Goal: Task Accomplishment & Management: Complete application form

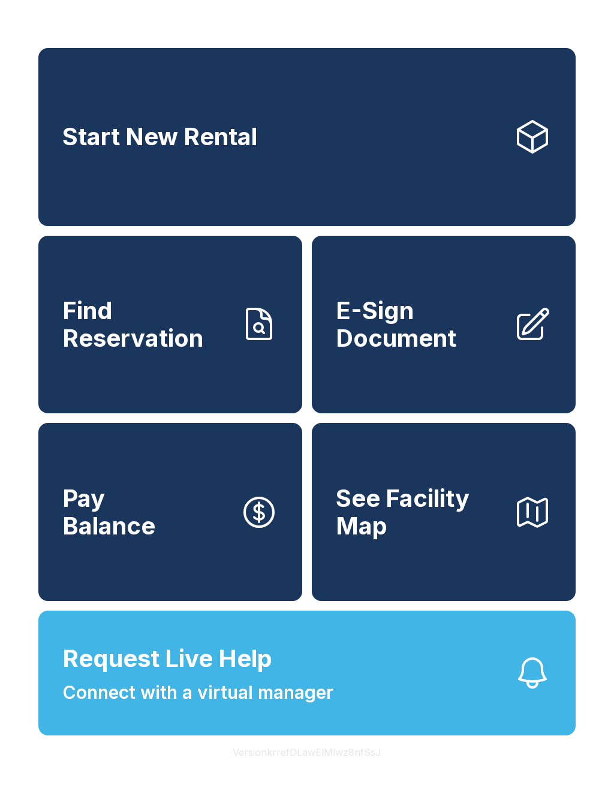
click at [427, 347] on span "E-Sign Document" at bounding box center [420, 324] width 168 height 55
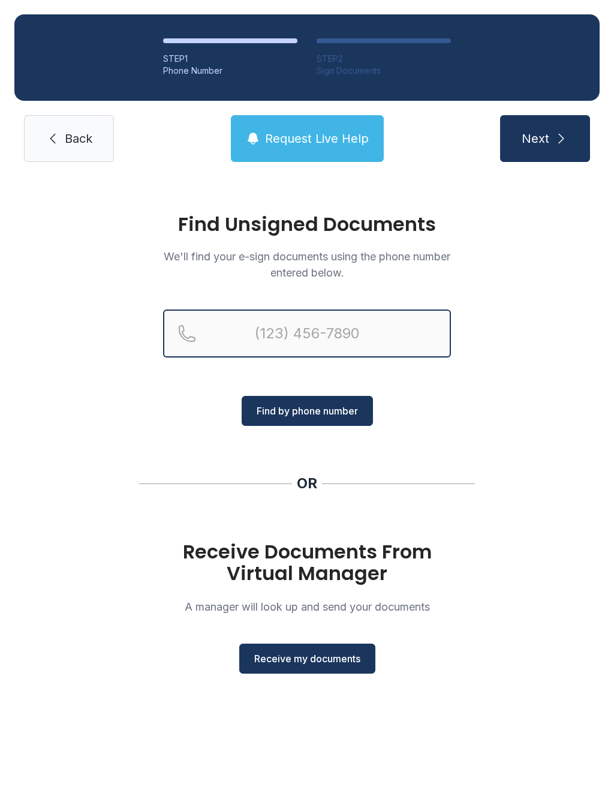
click at [374, 330] on input "Reservation phone number" at bounding box center [307, 333] width 288 height 48
type input "("
click at [438, 455] on div "Find Unsigned Documents We'll find your e-sign documents using the phone number…" at bounding box center [307, 448] width 614 height 545
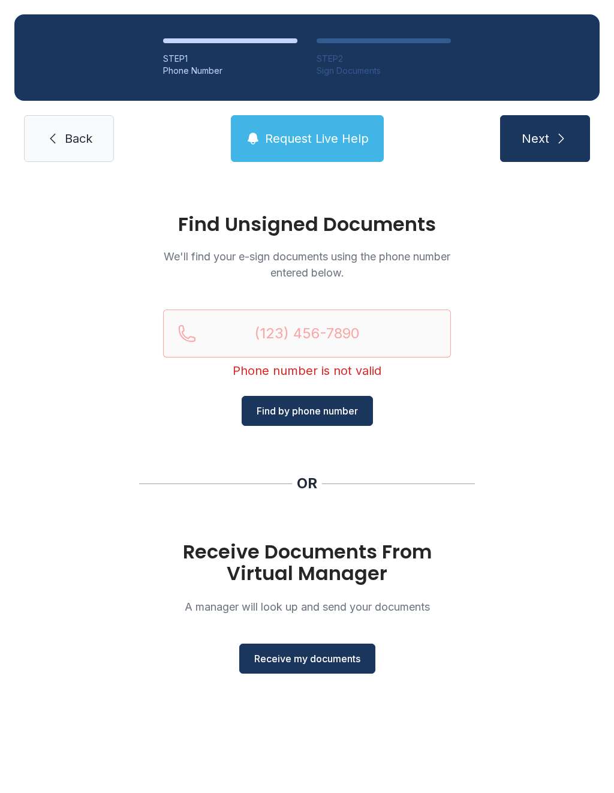
click at [316, 659] on span "Receive my documents" at bounding box center [307, 658] width 106 height 14
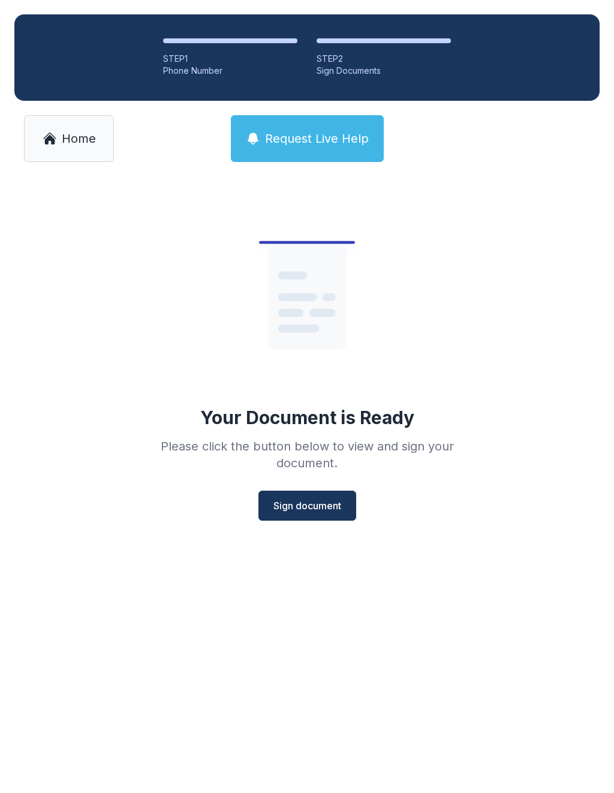
click at [326, 502] on span "Sign document" at bounding box center [307, 505] width 68 height 14
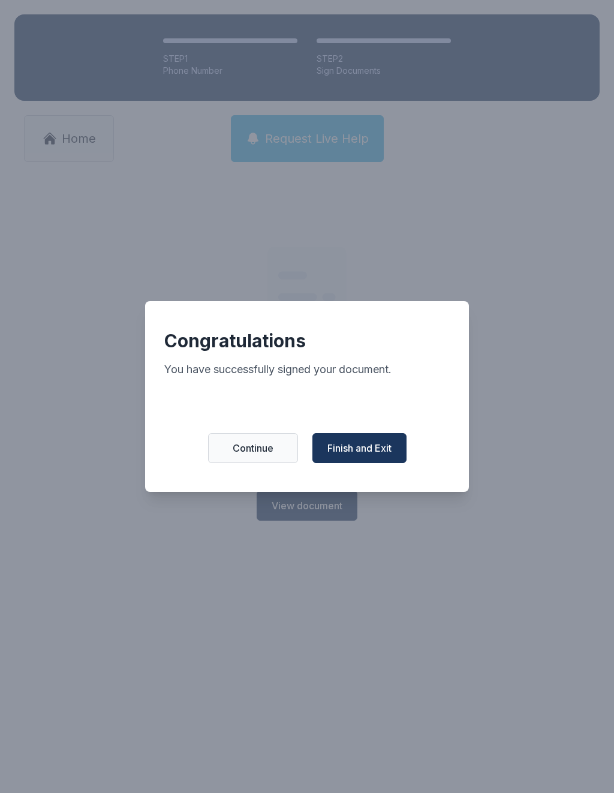
click at [354, 454] on span "Finish and Exit" at bounding box center [359, 448] width 64 height 14
